Goal: Obtain resource: Obtain resource

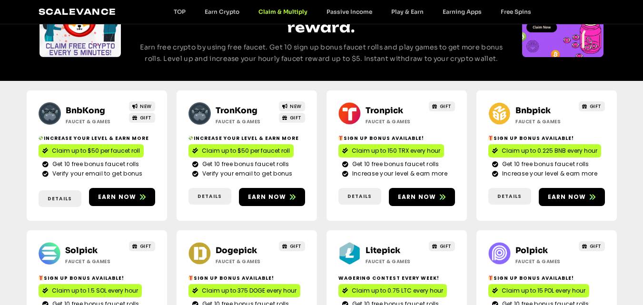
scroll to position [95, 0]
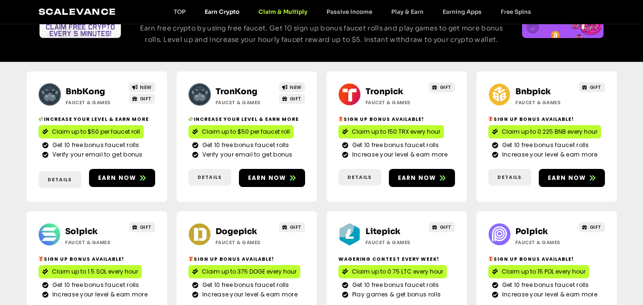
click at [218, 9] on link "Earn Crypto" at bounding box center [222, 11] width 54 height 7
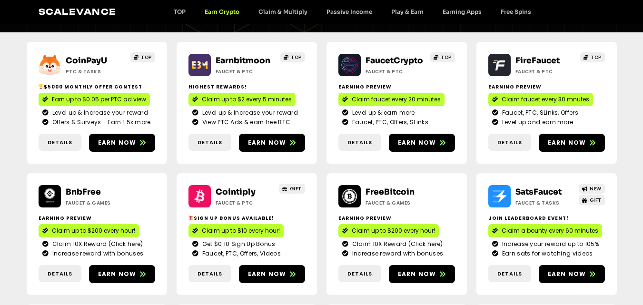
scroll to position [114, 0]
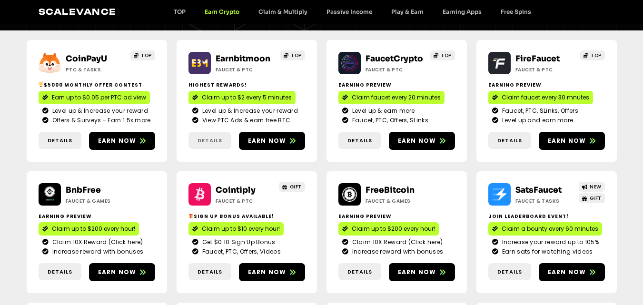
click at [213, 144] on span "Details" at bounding box center [210, 141] width 25 height 8
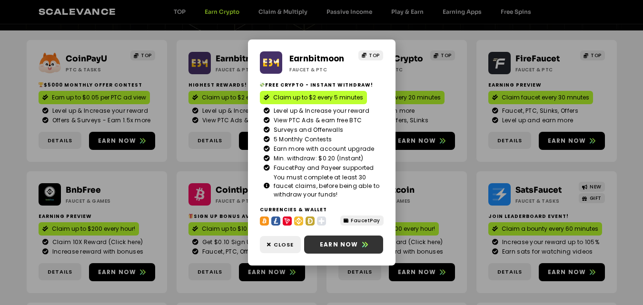
click at [347, 243] on span "Earn now" at bounding box center [339, 245] width 39 height 9
click at [276, 244] on span "Close" at bounding box center [284, 245] width 20 height 8
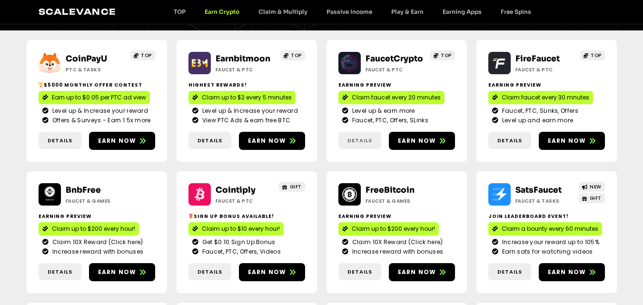
click at [369, 142] on span "Details" at bounding box center [360, 141] width 25 height 8
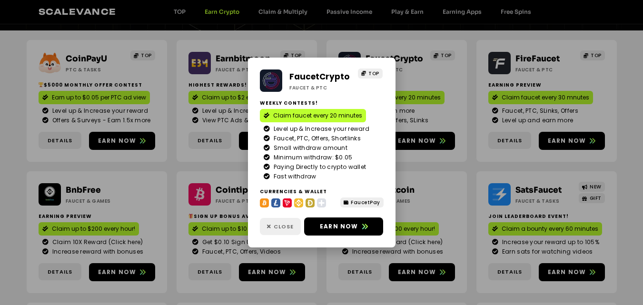
click at [283, 227] on span "Close" at bounding box center [284, 227] width 20 height 8
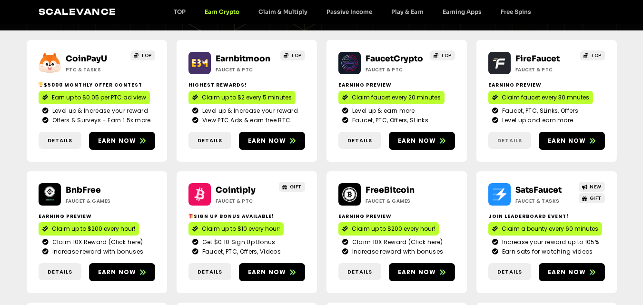
click at [511, 140] on span "Details" at bounding box center [510, 141] width 25 height 8
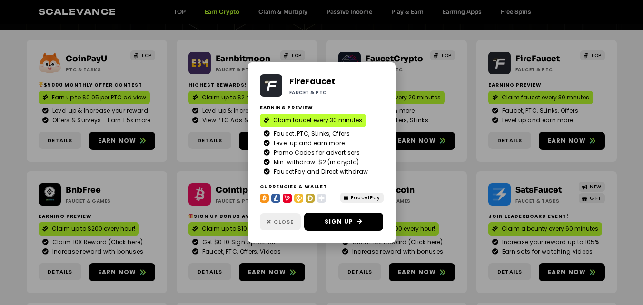
click at [276, 221] on span "Close" at bounding box center [284, 222] width 20 height 8
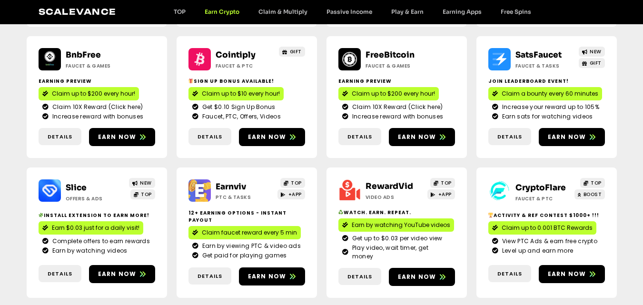
scroll to position [251, 0]
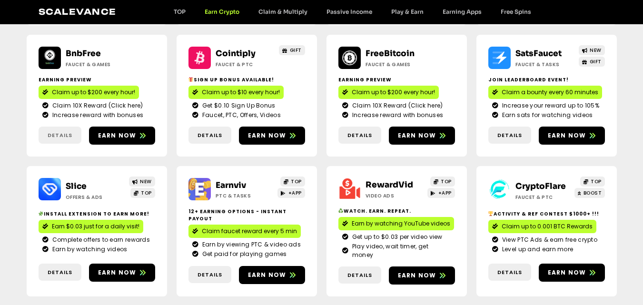
click at [60, 135] on span "Details" at bounding box center [60, 135] width 25 height 8
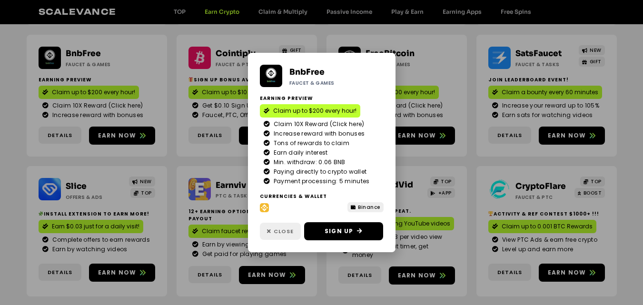
click at [281, 229] on span "Close" at bounding box center [284, 232] width 20 height 8
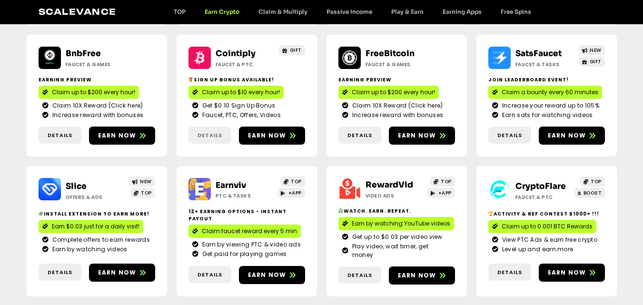
click at [212, 135] on span "Details" at bounding box center [210, 135] width 25 height 8
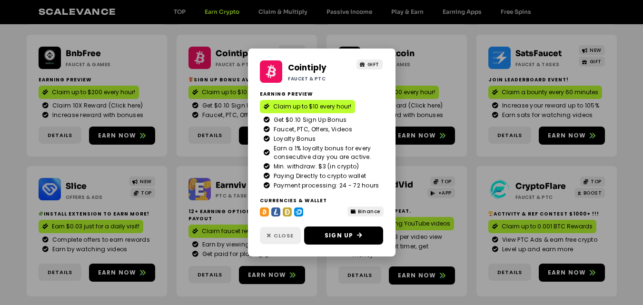
click at [276, 240] on span "Close" at bounding box center [284, 236] width 20 height 8
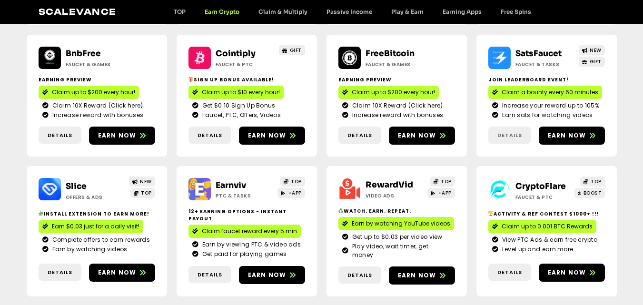
click at [509, 133] on span "Details" at bounding box center [510, 135] width 25 height 8
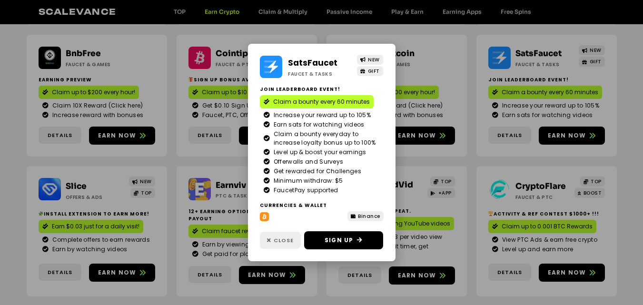
click at [283, 238] on span "Close" at bounding box center [284, 241] width 20 height 8
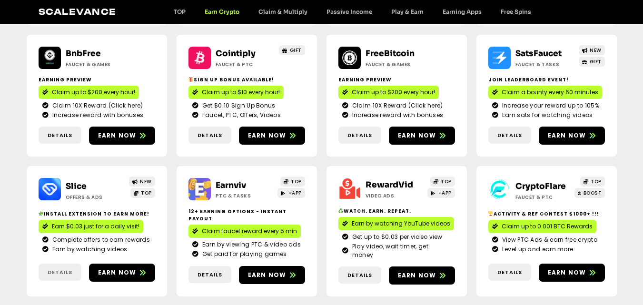
click at [68, 264] on link "Details" at bounding box center [60, 273] width 43 height 18
click at [362, 271] on span "Details" at bounding box center [360, 275] width 25 height 8
click at [358, 271] on link "Details" at bounding box center [360, 276] width 43 height 18
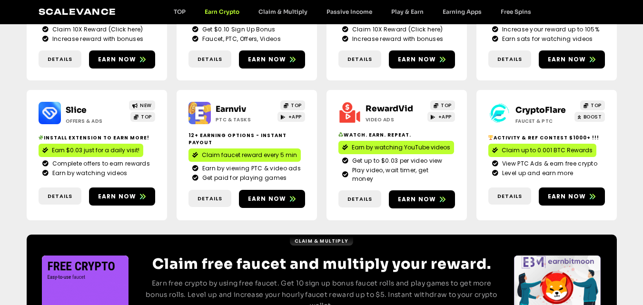
scroll to position [330, 0]
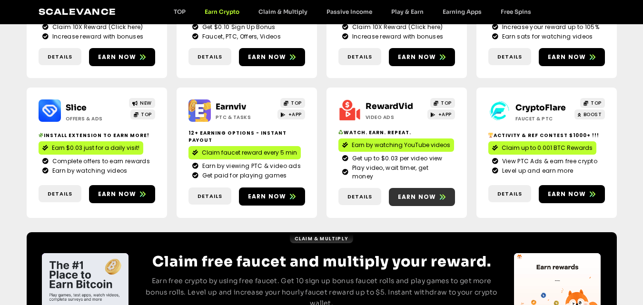
click at [433, 193] on span "Earn now" at bounding box center [417, 197] width 39 height 9
